Goal: Navigation & Orientation: Find specific page/section

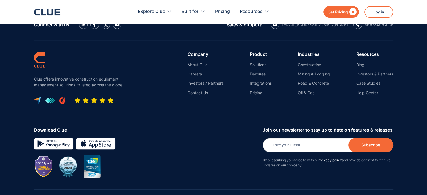
scroll to position [2592, 0]
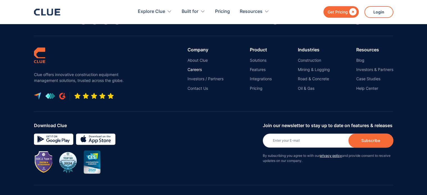
click at [190, 67] on link "Careers" at bounding box center [206, 69] width 36 height 5
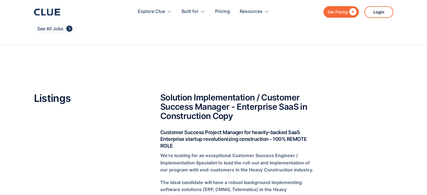
scroll to position [56, 0]
click at [60, 33] on link "See All Jobs " at bounding box center [55, 29] width 42 height 10
